Goal: Obtain resource: Download file/media

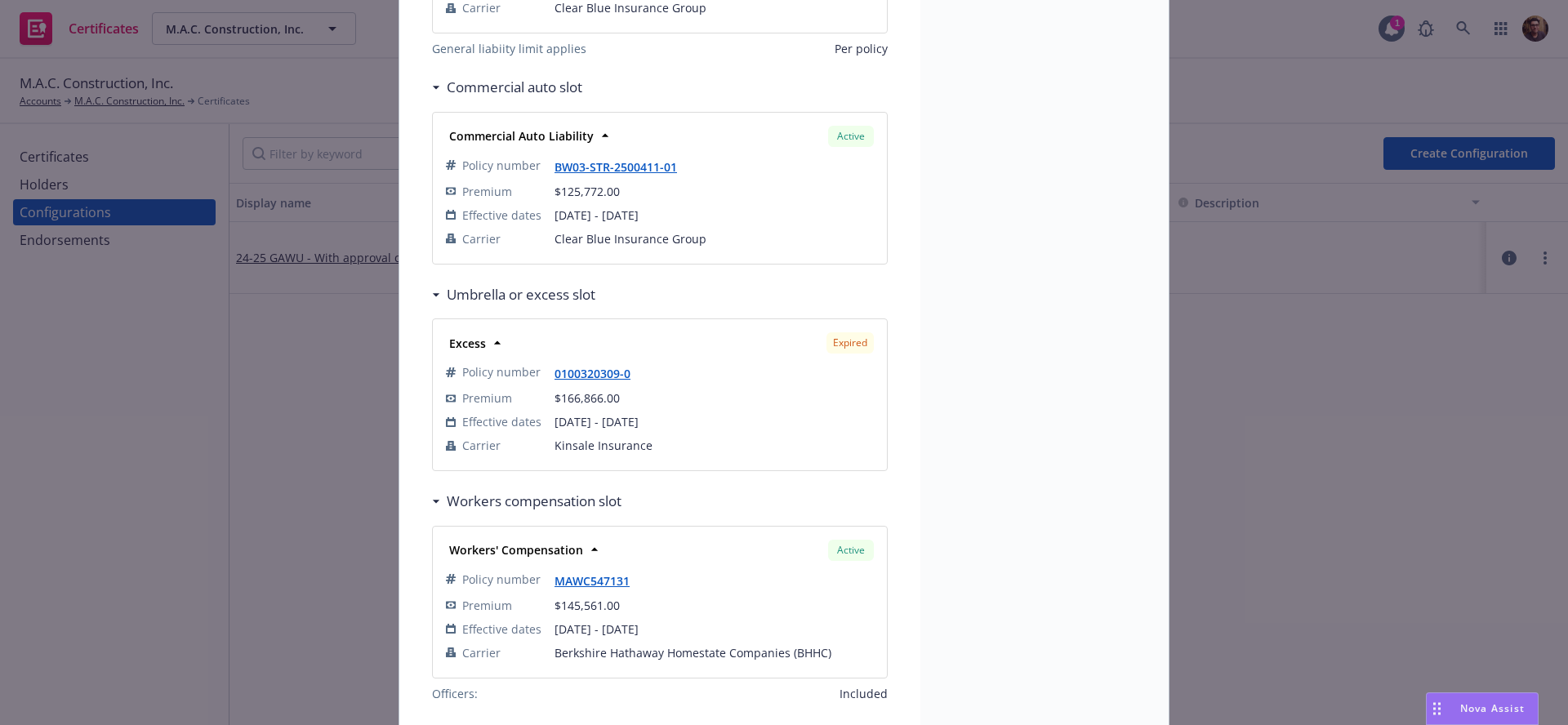
scroll to position [491, 0]
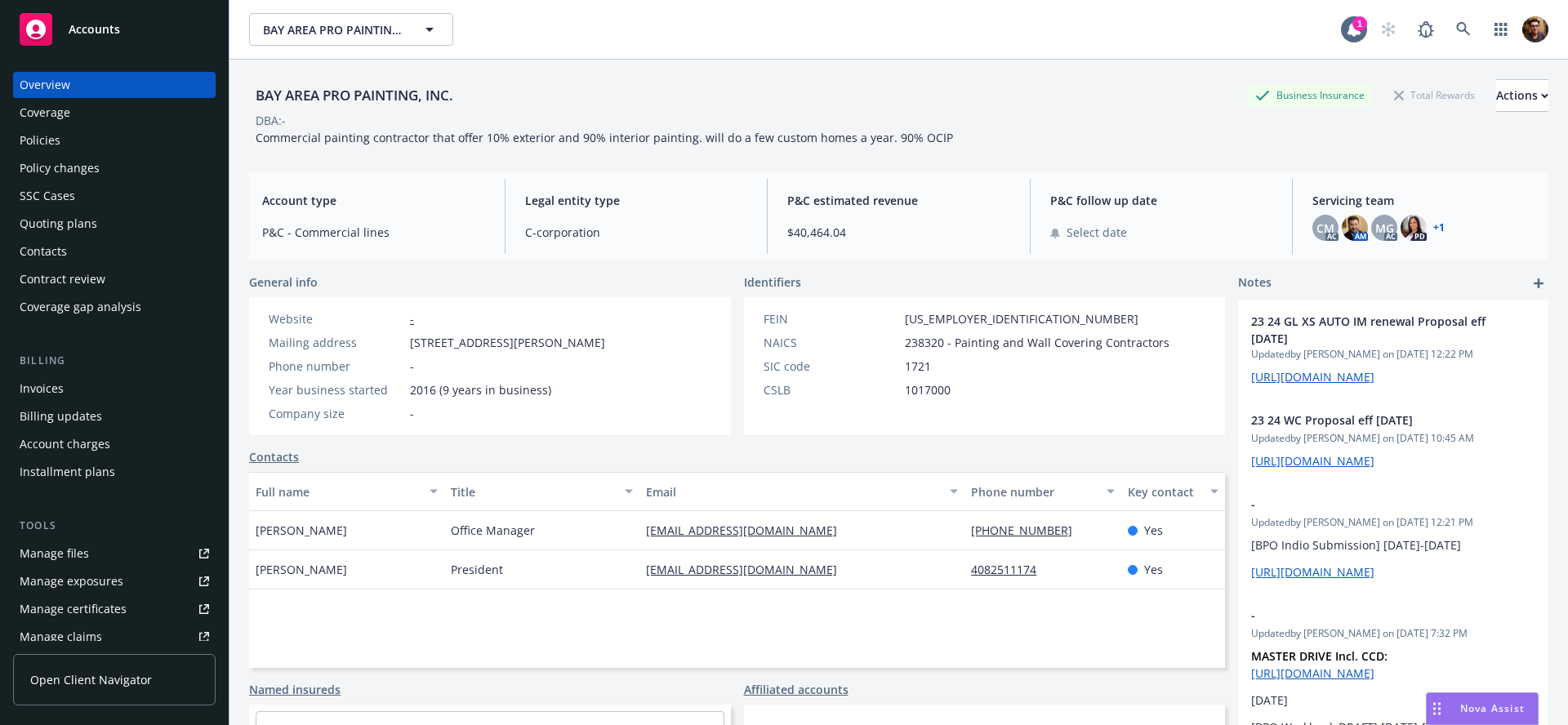
scroll to position [339, 0]
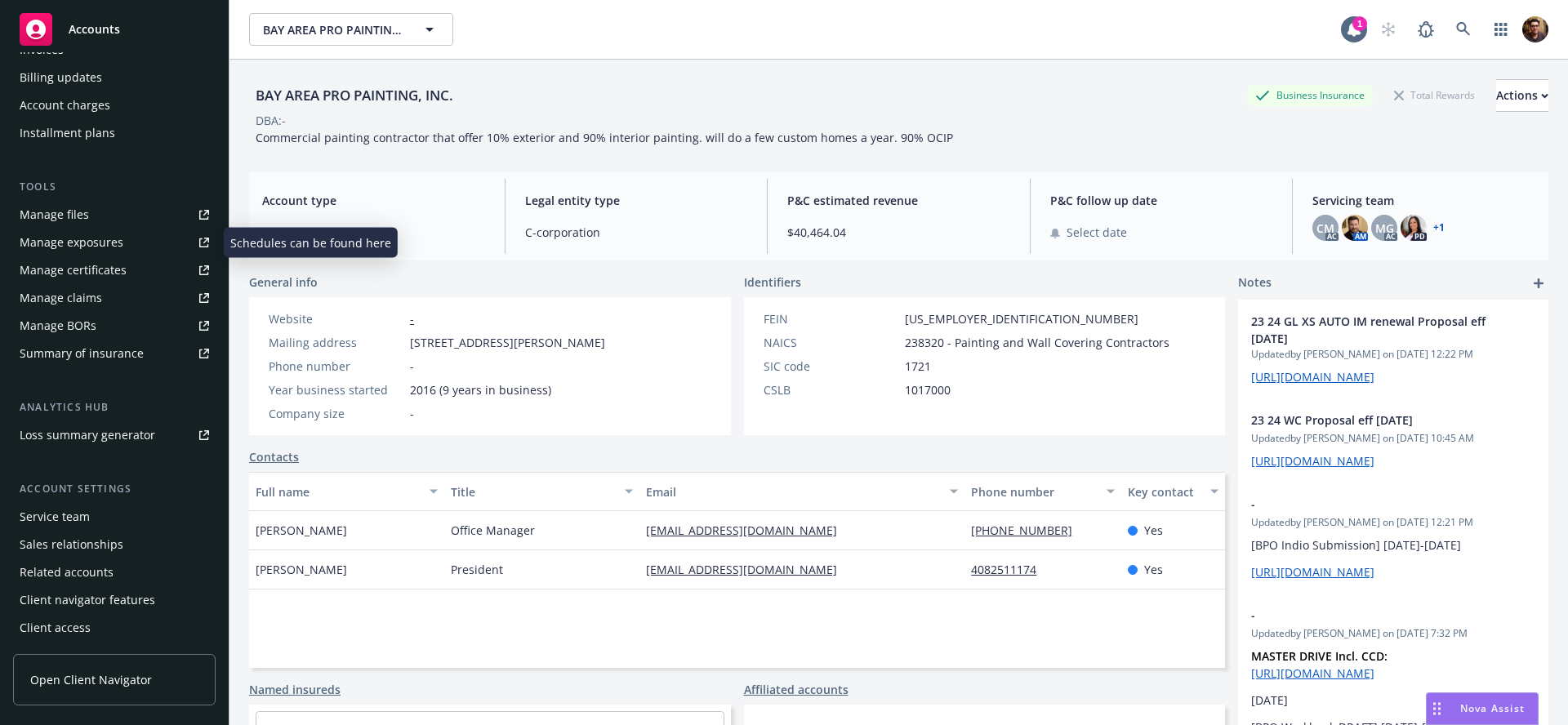
click at [98, 237] on div "Manage exposures" at bounding box center [71, 242] width 104 height 26
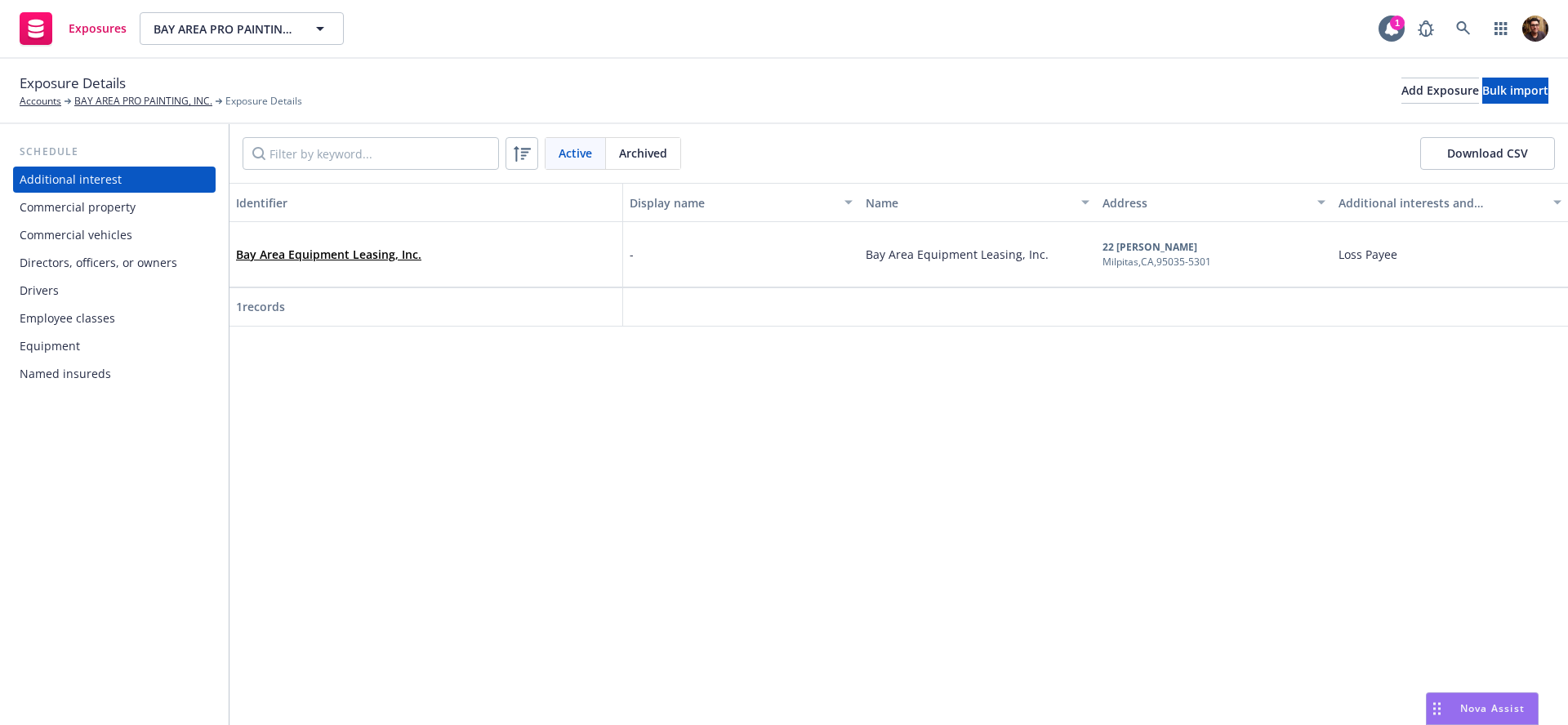
click at [76, 235] on div "Commercial vehicles" at bounding box center [76, 235] width 113 height 26
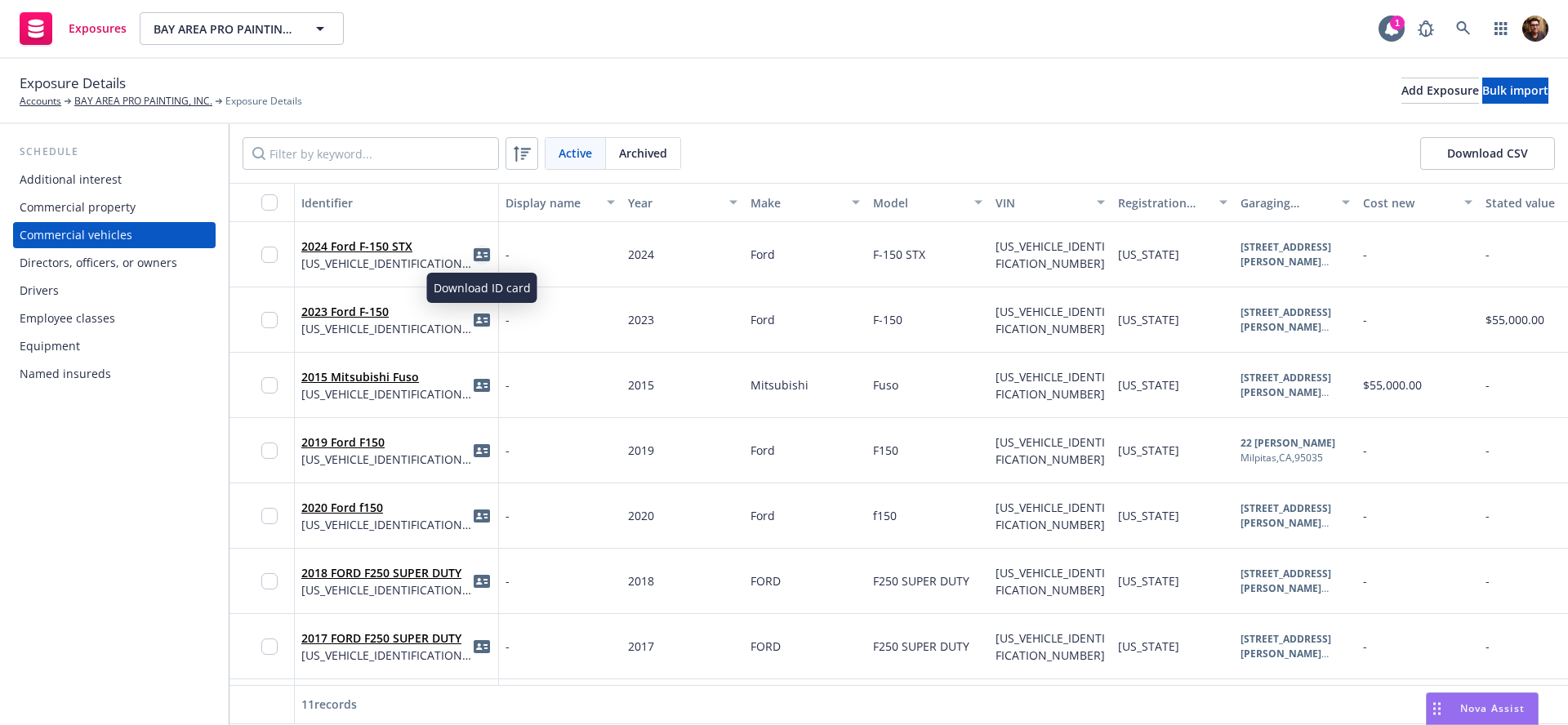
click at [481, 254] on icon "idCard" at bounding box center [482, 255] width 16 height 13
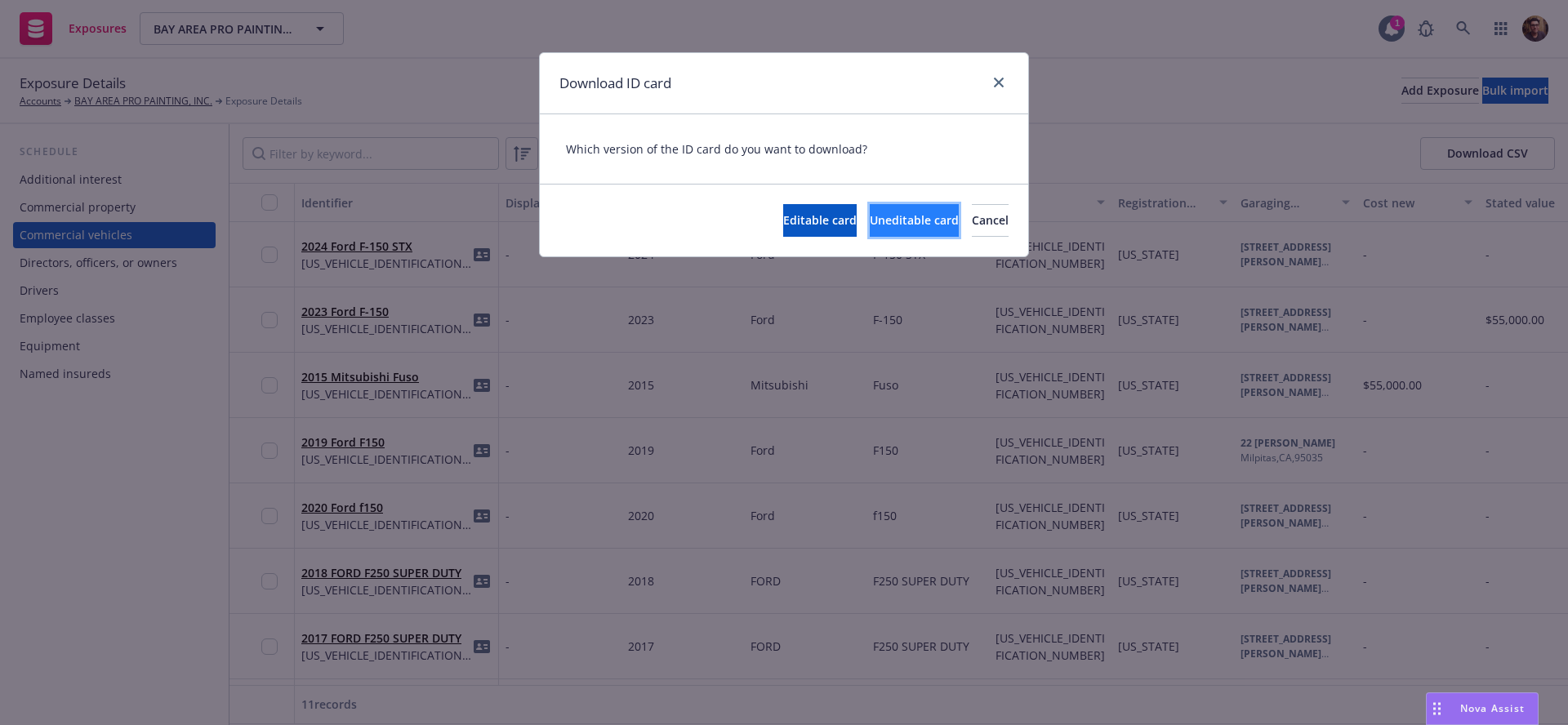
click at [870, 227] on span "Uneditable card" at bounding box center [914, 219] width 89 height 15
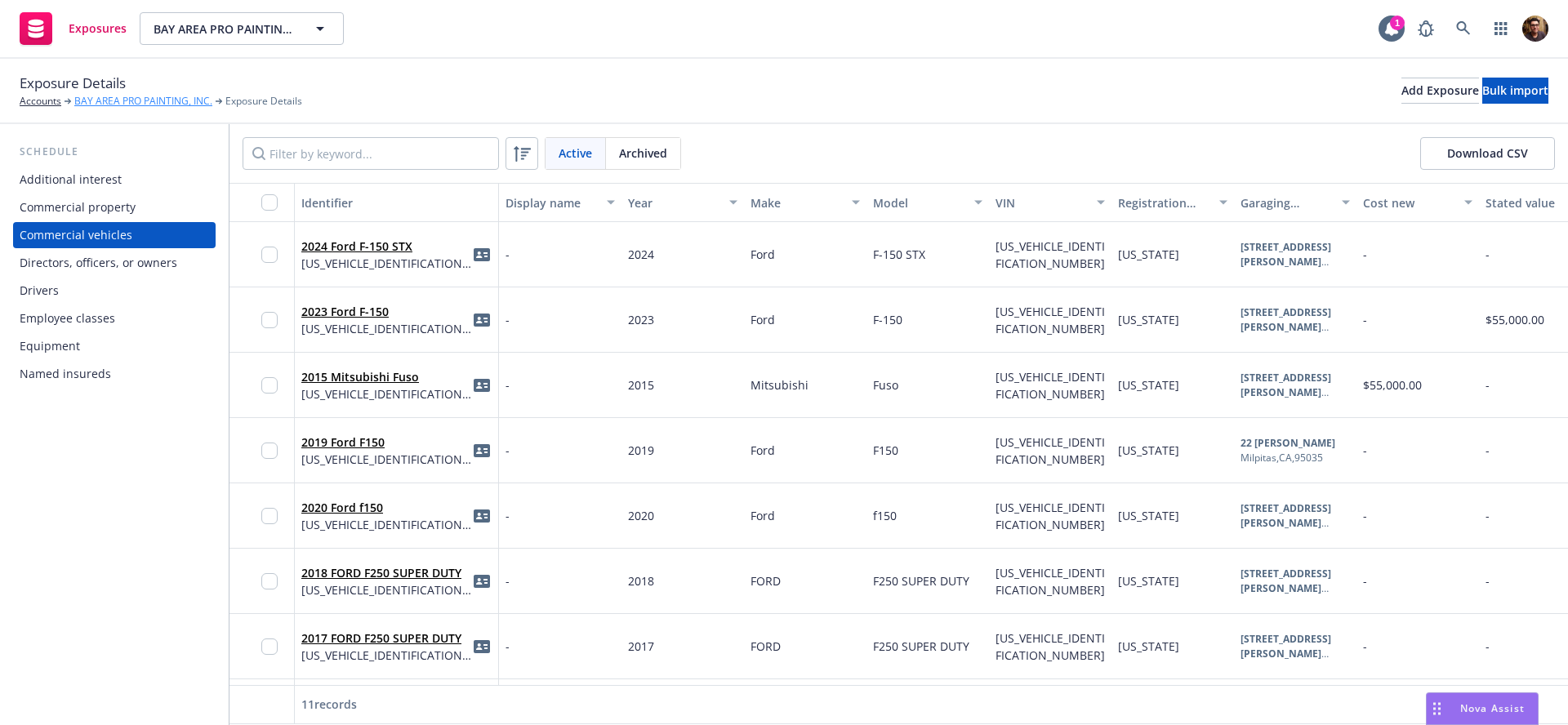
click at [132, 98] on link "BAY AREA PRO PAINTING, INC." at bounding box center [143, 101] width 138 height 14
